Goal: Task Accomplishment & Management: Complete application form

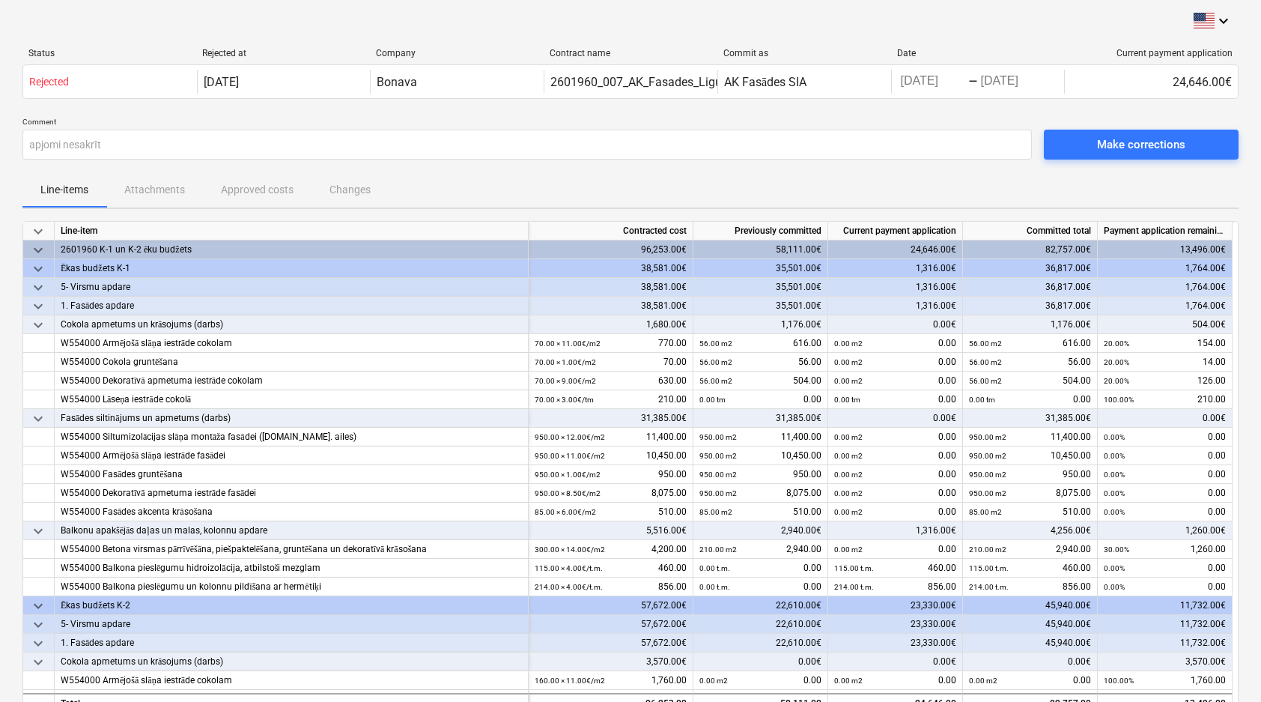
click at [1147, 143] on div "Make corrections" at bounding box center [1141, 144] width 88 height 19
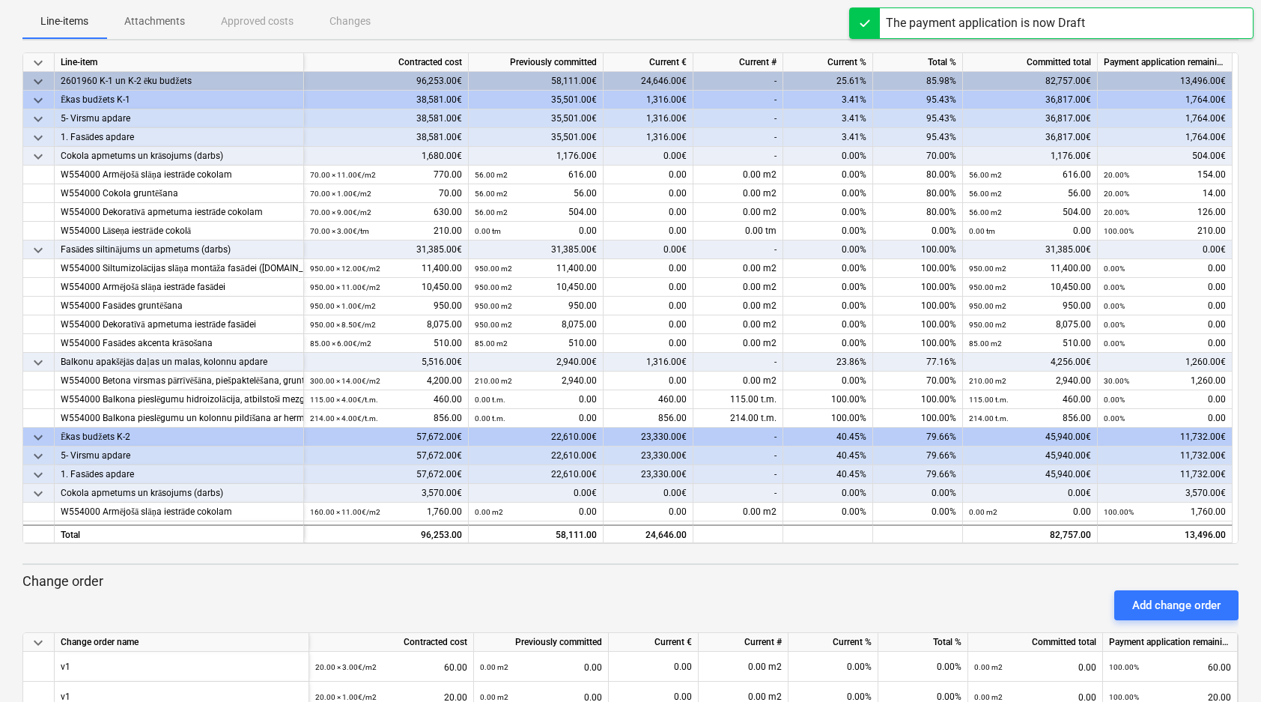
scroll to position [171, 0]
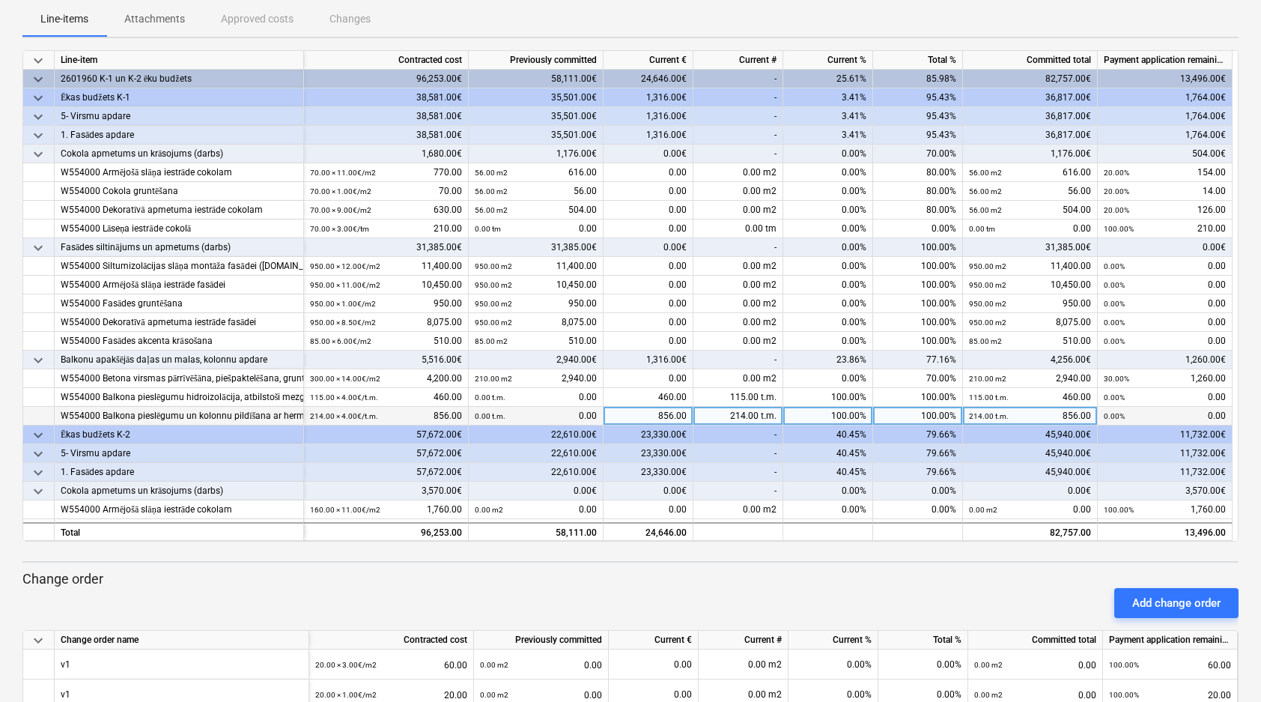
click at [840, 415] on div "100.00%" at bounding box center [828, 416] width 90 height 19
type input "0"
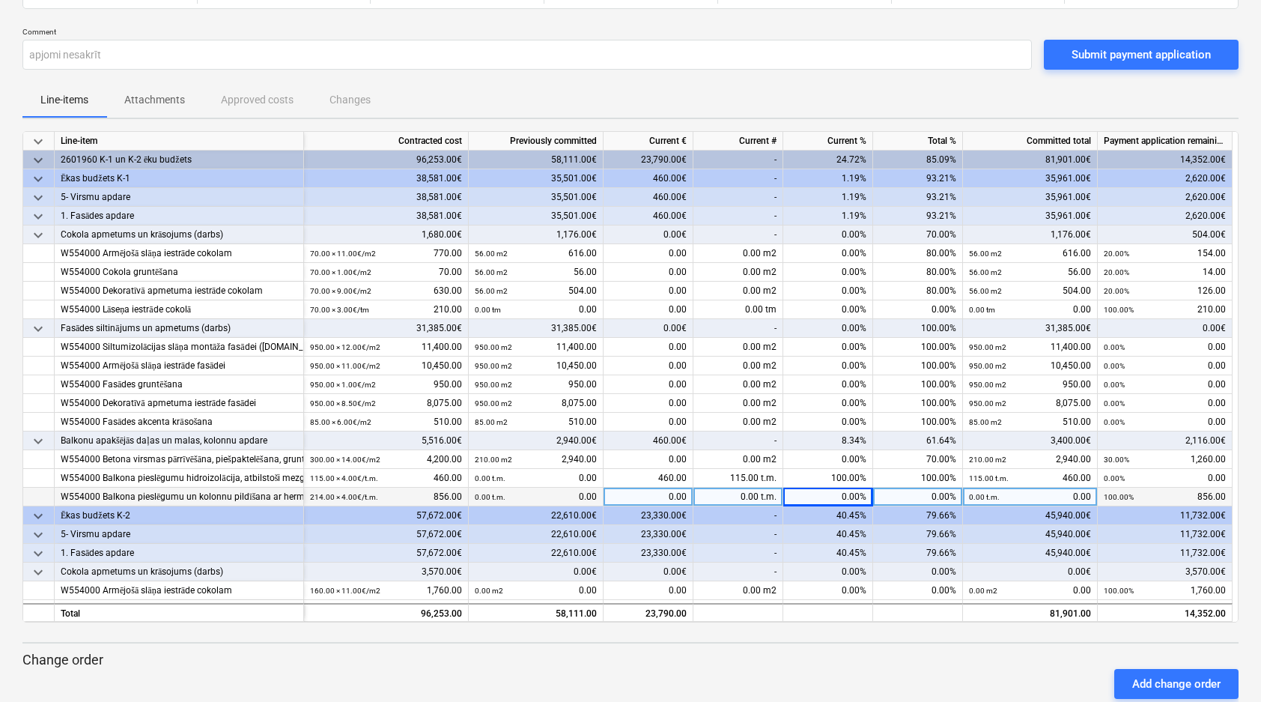
scroll to position [0, 0]
click at [1131, 58] on div "Submit payment application" at bounding box center [1140, 54] width 139 height 19
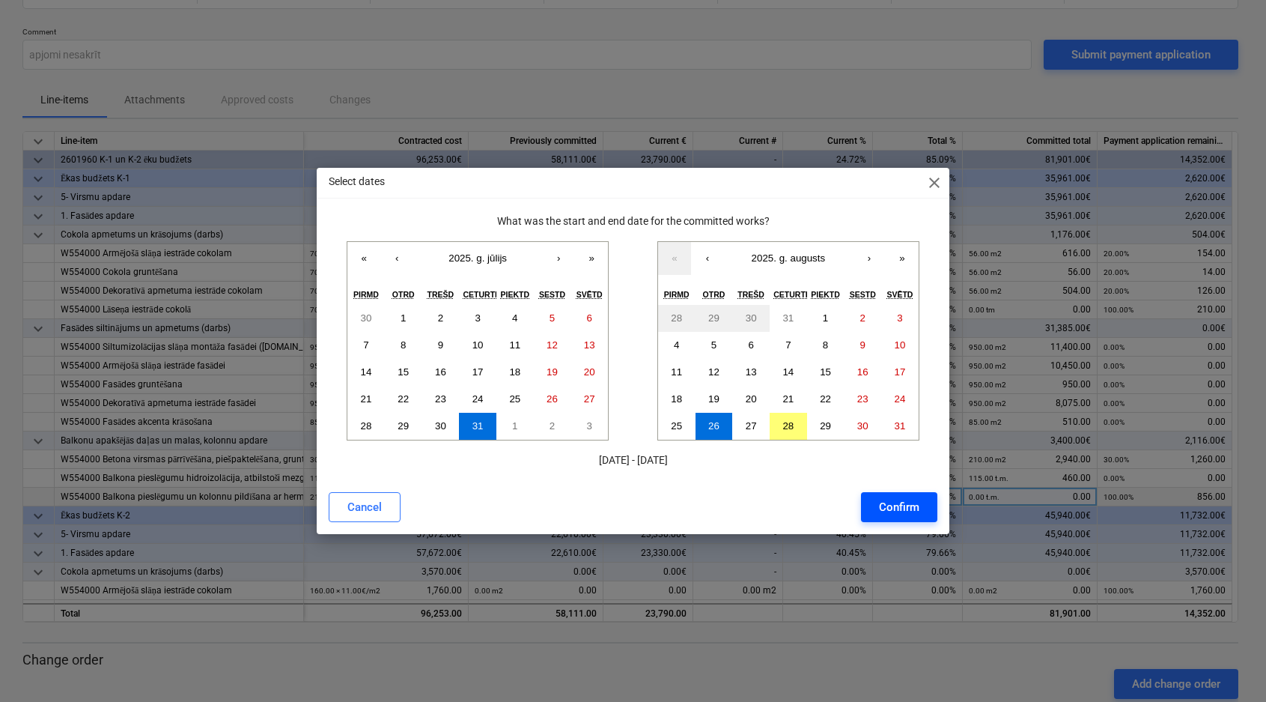
click at [885, 511] on div "Confirm" at bounding box center [899, 506] width 40 height 19
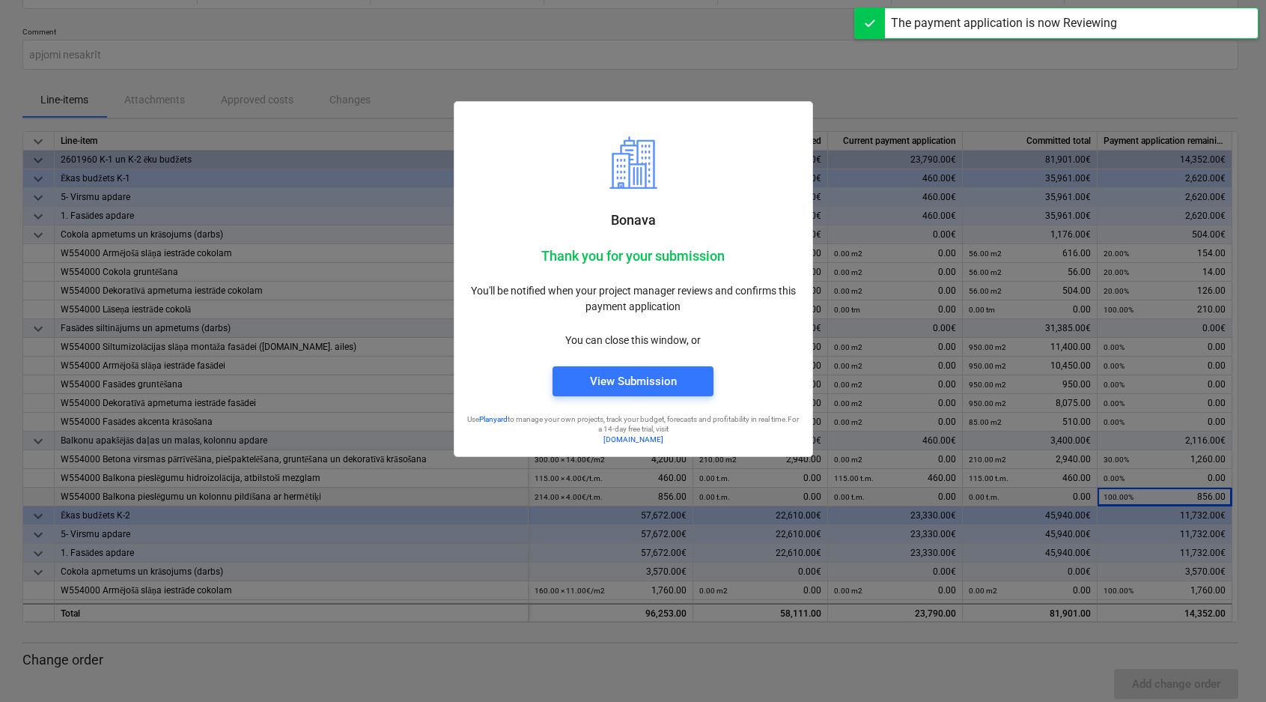
click at [426, 78] on div at bounding box center [633, 351] width 1266 height 702
click at [866, 98] on div at bounding box center [633, 351] width 1266 height 702
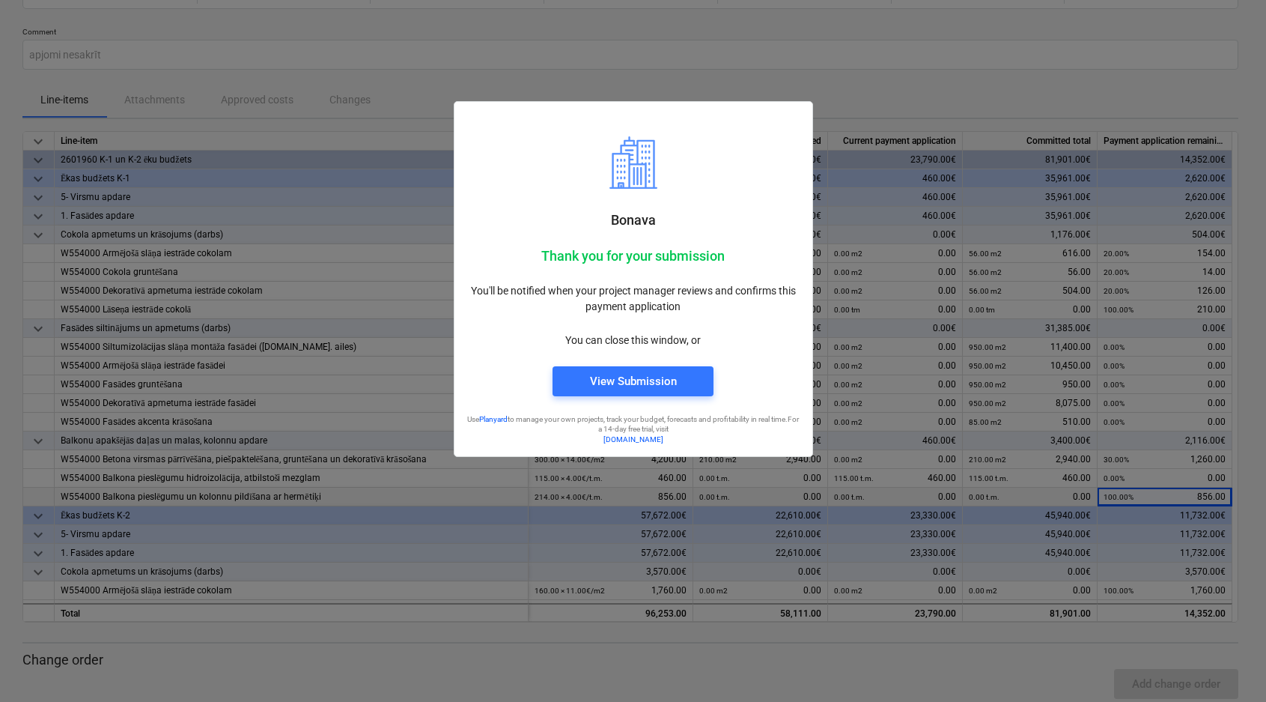
click at [870, 91] on div at bounding box center [633, 351] width 1266 height 702
click at [622, 388] on div "View Submission" at bounding box center [633, 380] width 87 height 19
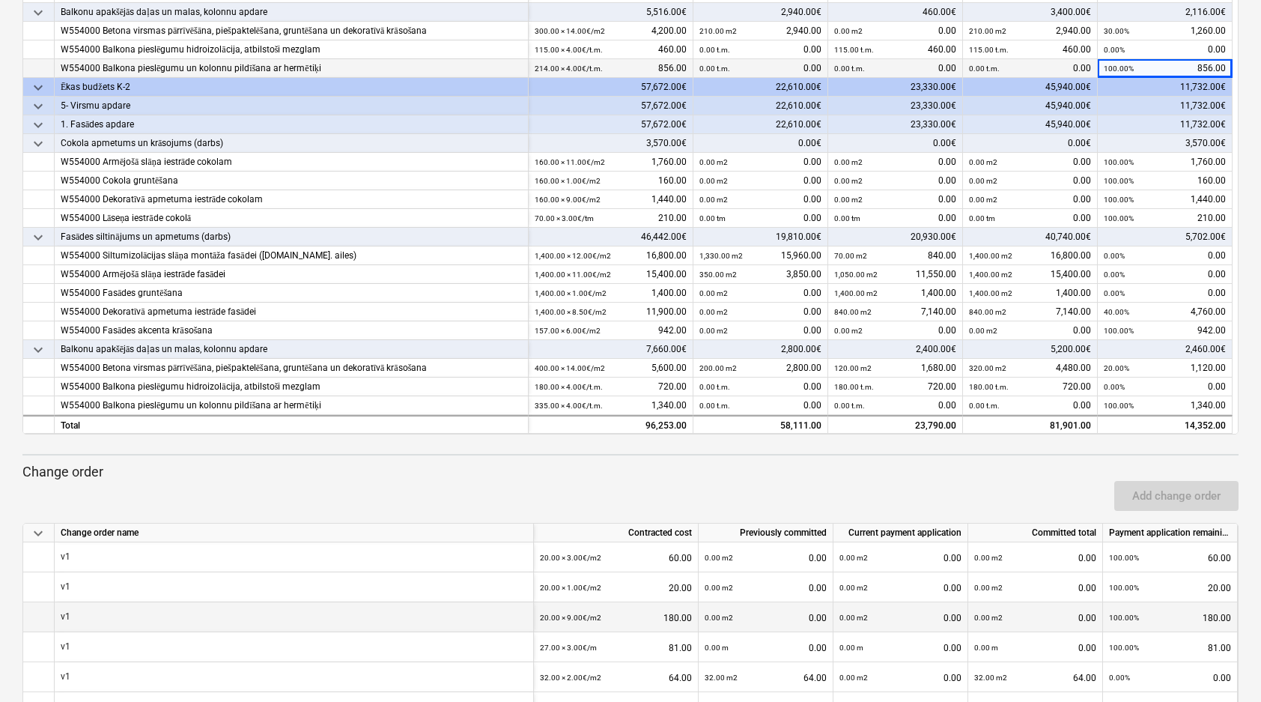
scroll to position [295, 0]
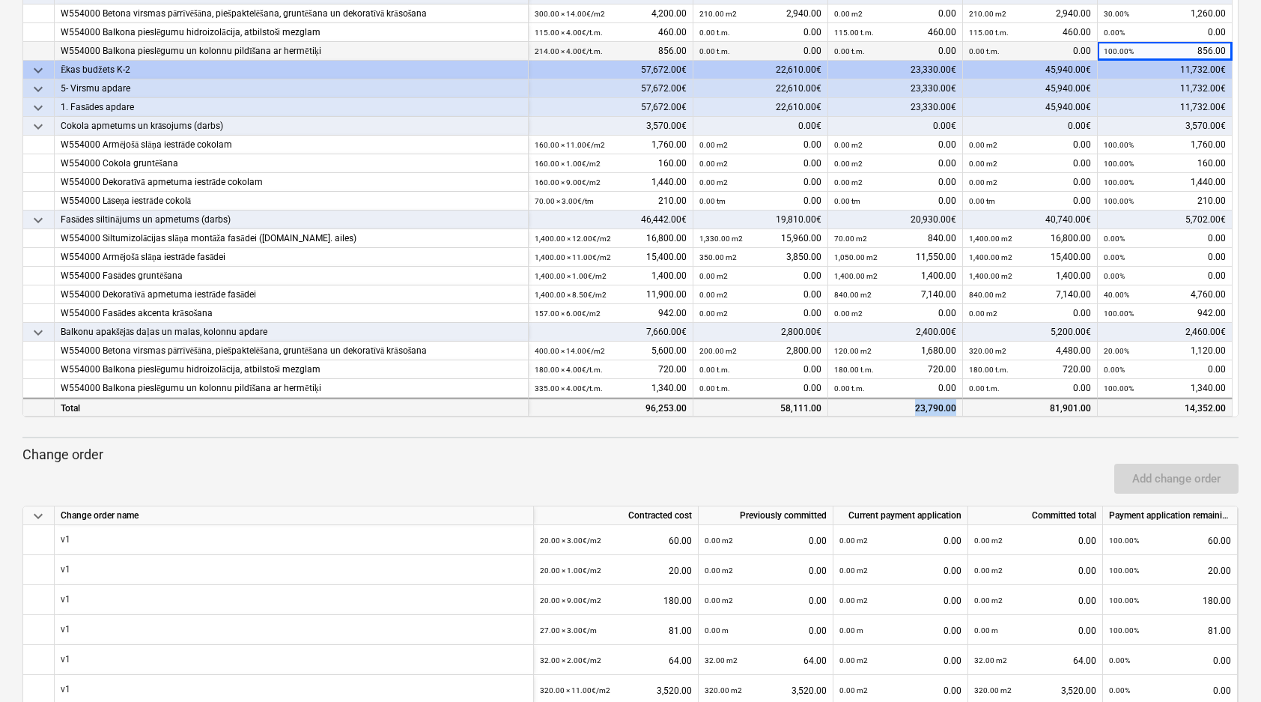
drag, startPoint x: 917, startPoint y: 407, endPoint x: 961, endPoint y: 407, distance: 44.2
click at [961, 407] on div "23,790.00" at bounding box center [895, 407] width 135 height 19
click at [931, 432] on div "keyboard_arrow_down Line-item Contracted cost Previously committed Current paym…" at bounding box center [630, 423] width 1216 height 995
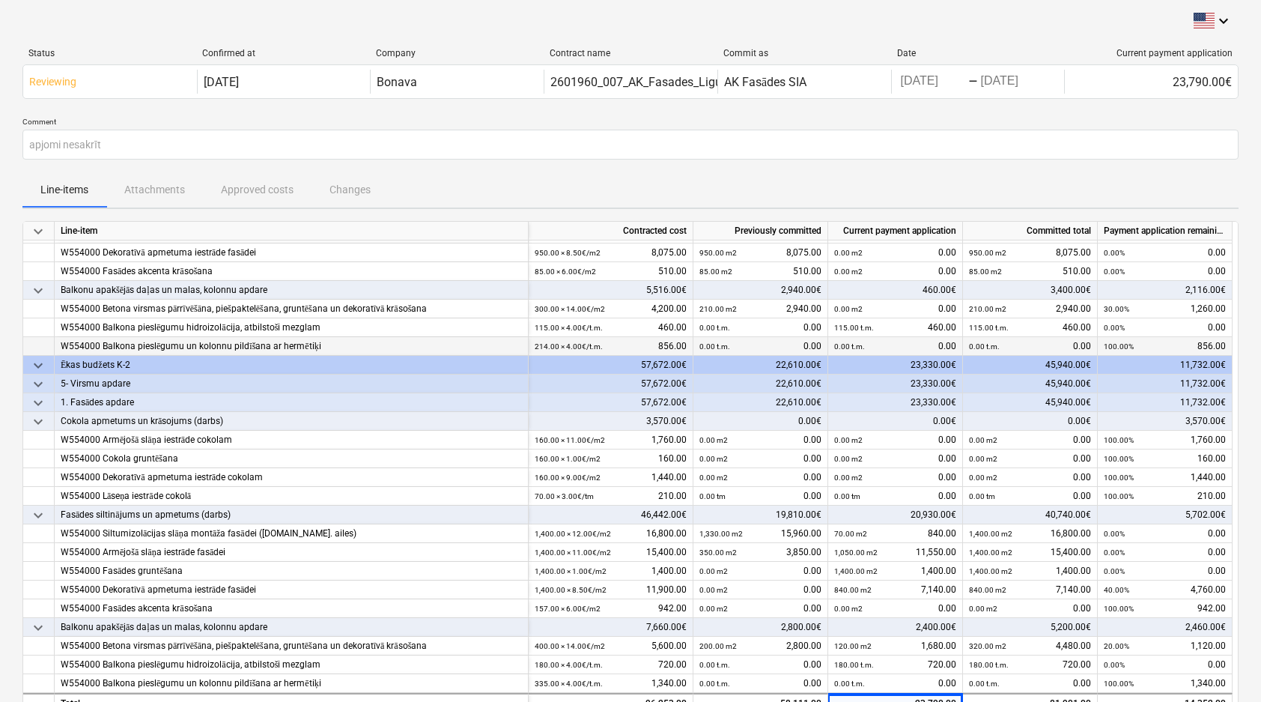
scroll to position [0, 0]
